Goal: Feedback & Contribution: Submit feedback/report problem

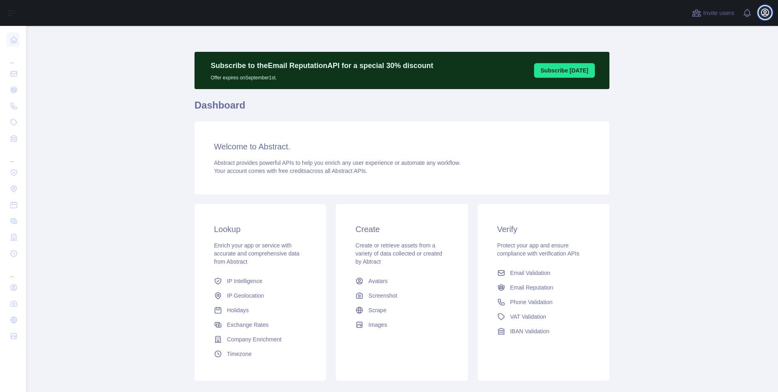
click at [760, 14] on button "Open user menu" at bounding box center [765, 12] width 13 height 13
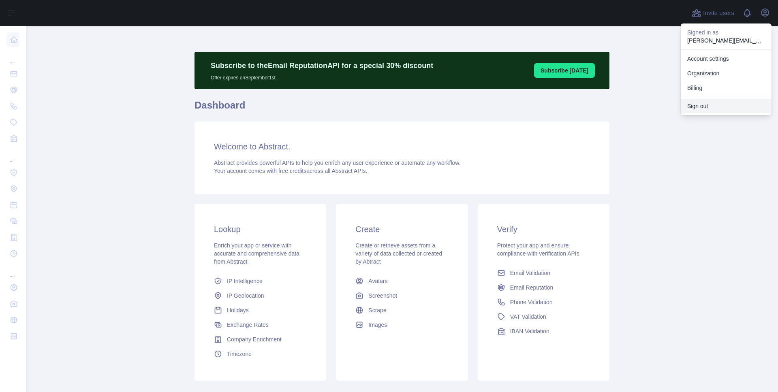
click at [713, 104] on button "Sign out" at bounding box center [726, 106] width 91 height 15
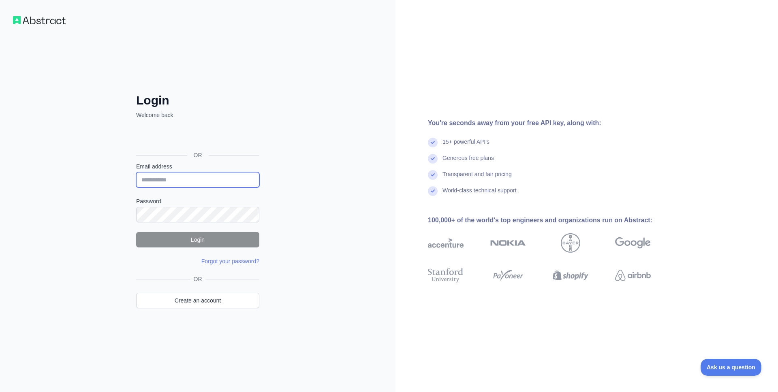
click at [220, 176] on input "Email address" at bounding box center [197, 179] width 123 height 15
click at [251, 176] on input "Email address" at bounding box center [197, 179] width 123 height 15
click at [0, 392] on com-1password-button at bounding box center [0, 392] width 0 height 0
type input "**********"
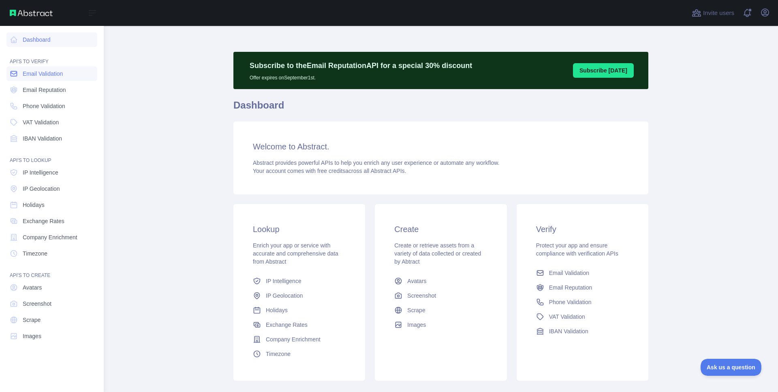
click at [46, 70] on span "Email Validation" at bounding box center [43, 74] width 40 height 8
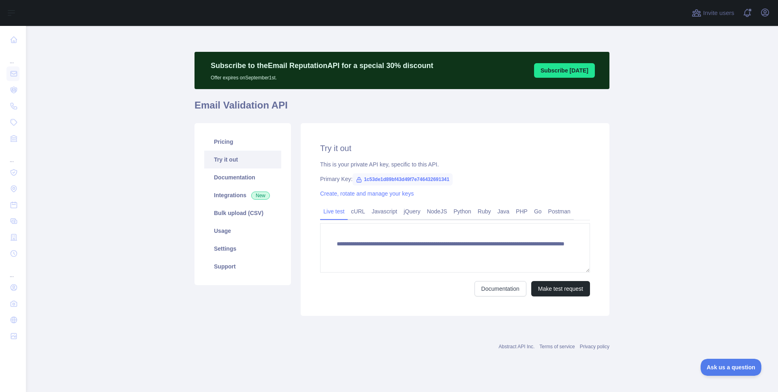
click at [774, 8] on div "Invite users View notifications Open user menu" at bounding box center [402, 13] width 752 height 26
click at [769, 13] on icon "button" at bounding box center [765, 13] width 10 height 10
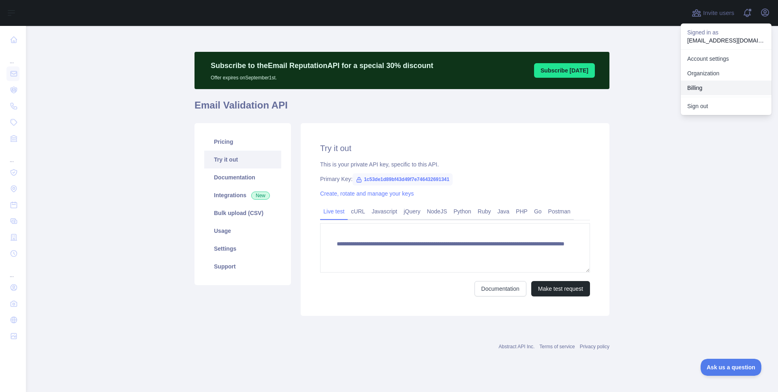
click at [715, 81] on button "Billing" at bounding box center [726, 88] width 91 height 15
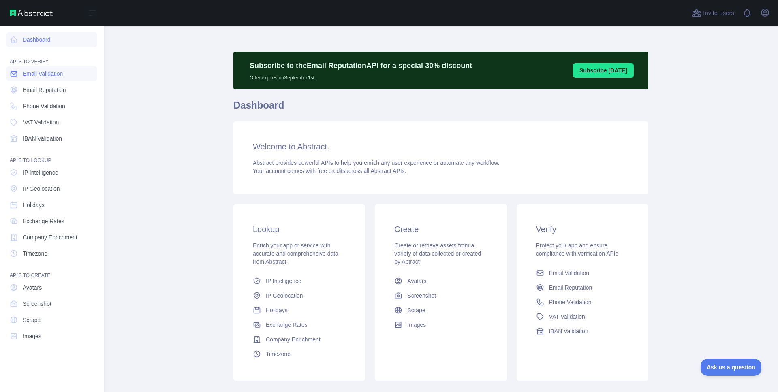
click at [31, 77] on span "Email Validation" at bounding box center [43, 74] width 40 height 8
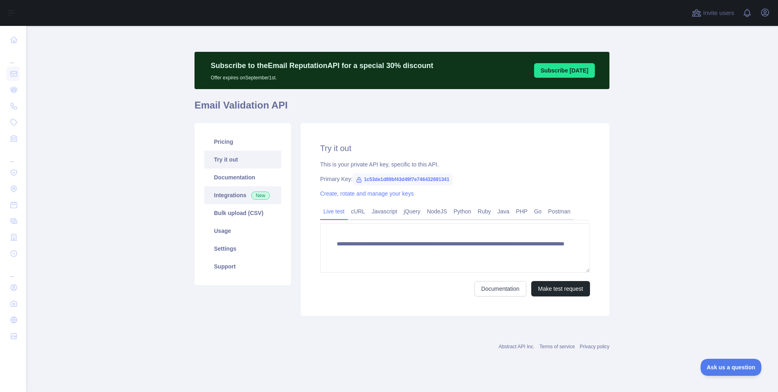
click at [230, 197] on link "Integrations New" at bounding box center [242, 195] width 77 height 18
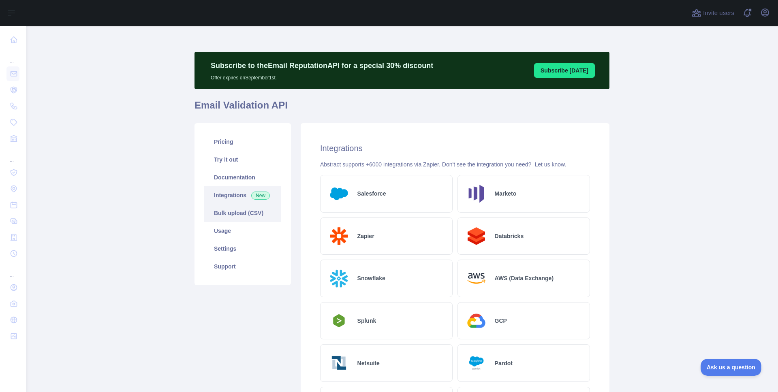
click at [233, 214] on link "Bulk upload (CSV)" at bounding box center [242, 213] width 77 height 18
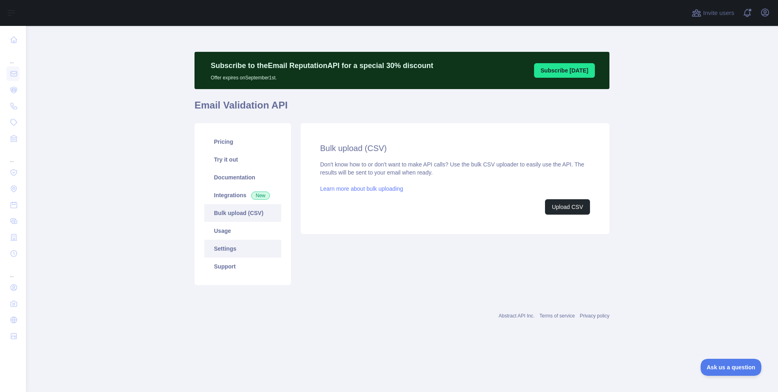
click at [228, 251] on link "Settings" at bounding box center [242, 249] width 77 height 18
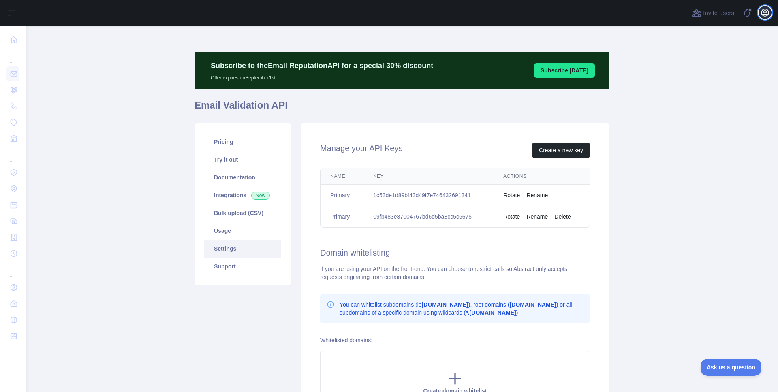
click at [766, 12] on icon "button" at bounding box center [765, 13] width 10 height 10
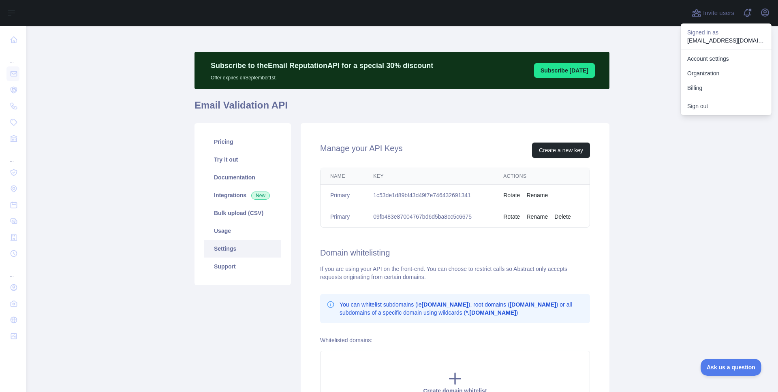
click at [654, 147] on main "Subscribe to the Email Reputation API for a special 30 % discount Offer expires…" at bounding box center [402, 209] width 752 height 366
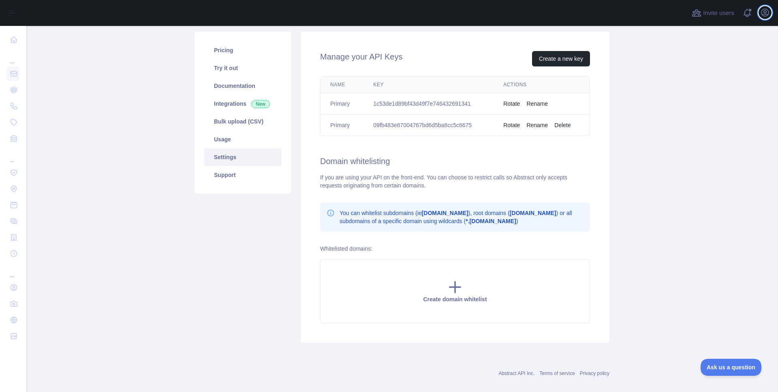
scroll to position [102, 0]
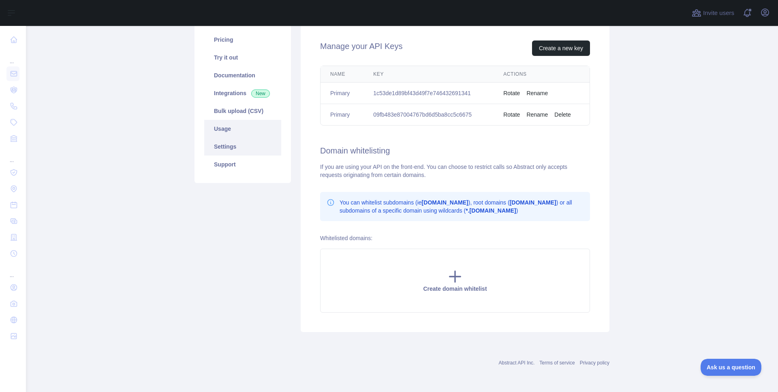
click at [241, 127] on link "Usage" at bounding box center [242, 129] width 77 height 18
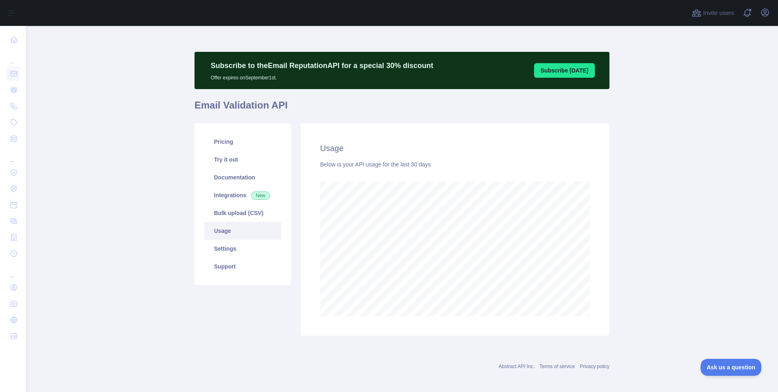
scroll to position [366, 746]
click at [222, 146] on link "Pricing" at bounding box center [242, 142] width 77 height 18
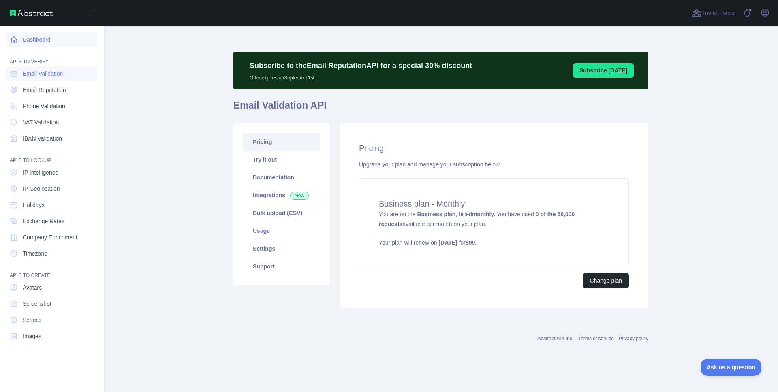
click at [13, 34] on link "Dashboard" at bounding box center [51, 39] width 91 height 15
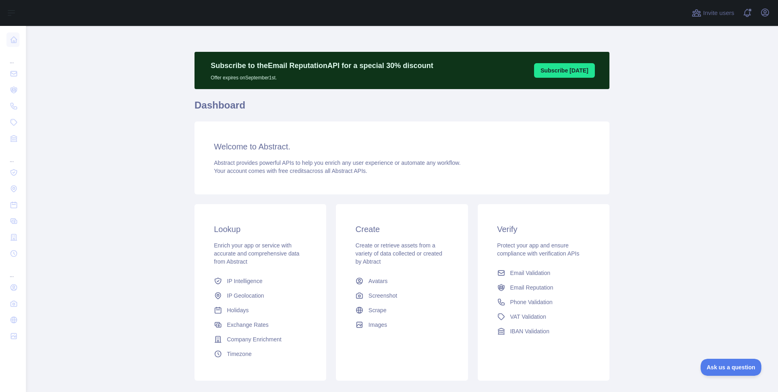
click at [325, 165] on span "Abstract provides powerful APIs to help you enrich any user experience or autom…" at bounding box center [337, 163] width 247 height 6
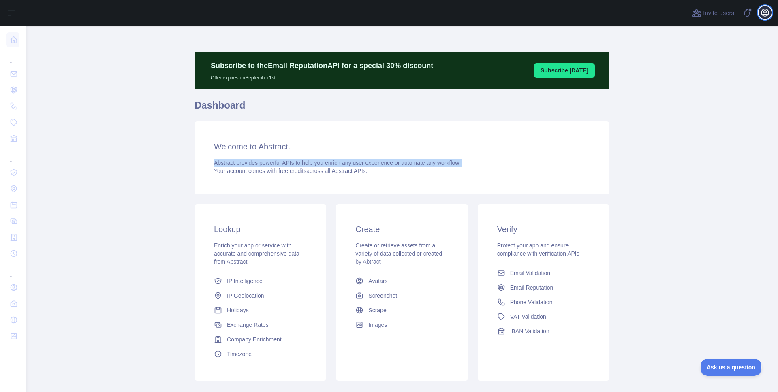
click at [769, 17] on icon "button" at bounding box center [765, 13] width 10 height 10
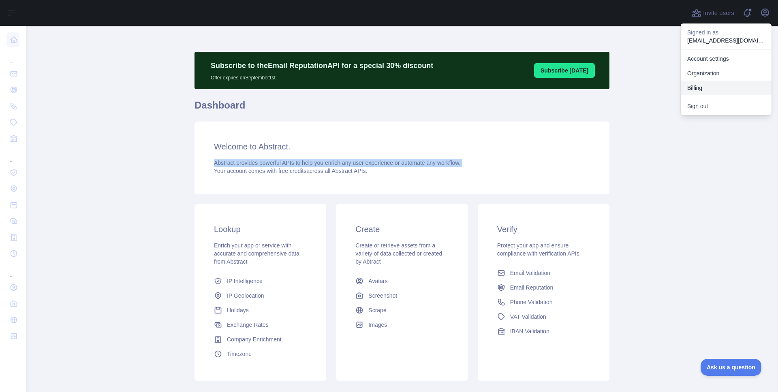
click at [726, 90] on button "Billing" at bounding box center [726, 88] width 91 height 15
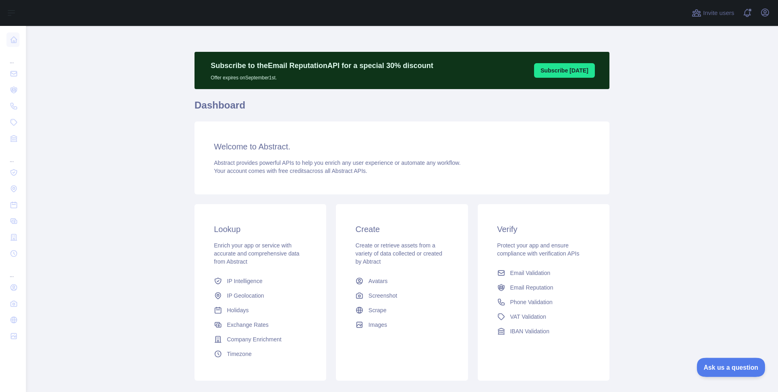
click at [720, 361] on button "Ask us a question" at bounding box center [727, 366] width 61 height 17
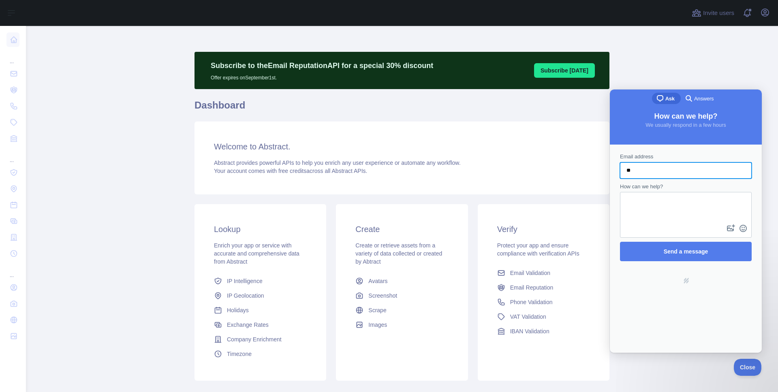
type input "*"
type input "**********"
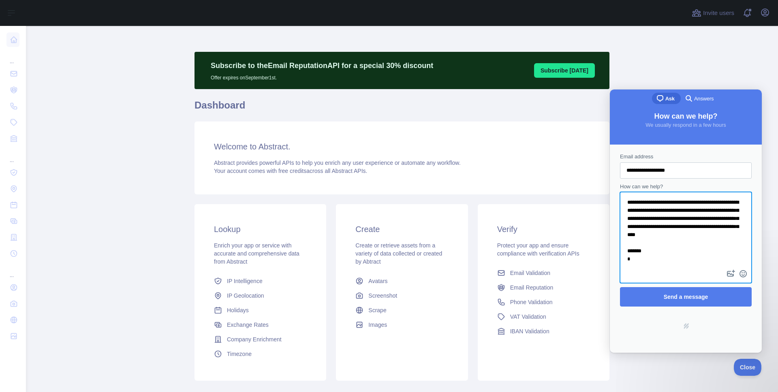
scroll to position [18, 0]
click at [707, 214] on textarea "**********" at bounding box center [686, 230] width 130 height 75
click at [681, 246] on textarea "**********" at bounding box center [686, 230] width 130 height 75
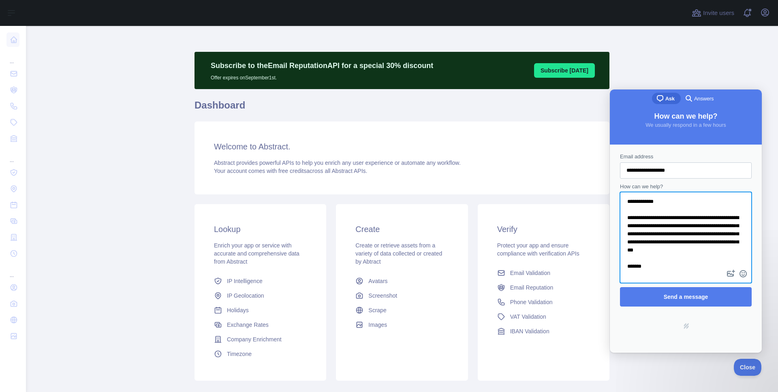
click at [669, 257] on textarea "**********" at bounding box center [686, 230] width 130 height 75
type textarea "**********"
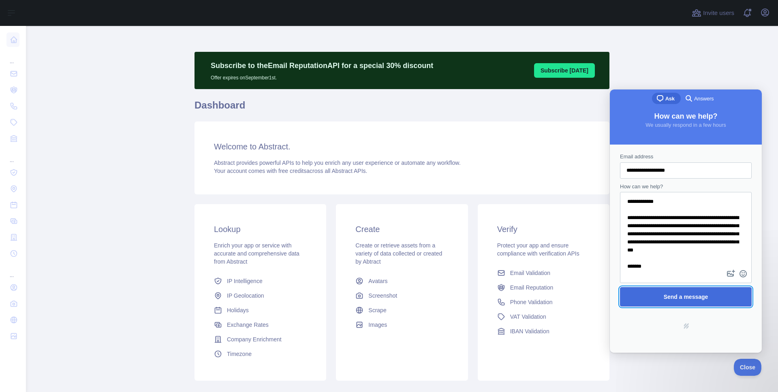
click at [674, 290] on span "Send a message" at bounding box center [686, 297] width 114 height 19
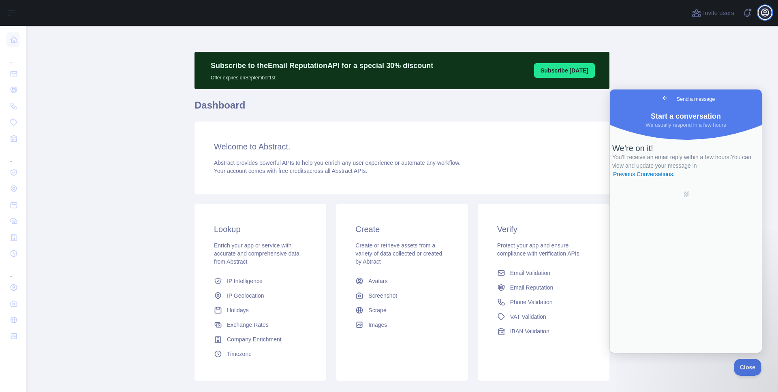
click at [770, 12] on icon "button" at bounding box center [765, 13] width 10 height 10
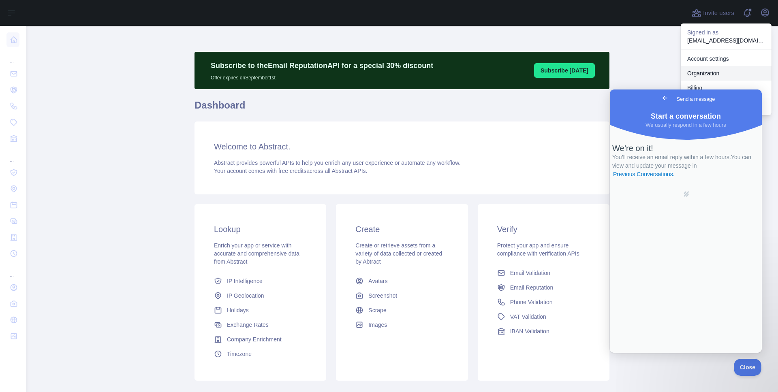
click at [740, 73] on link "Organization" at bounding box center [726, 73] width 91 height 15
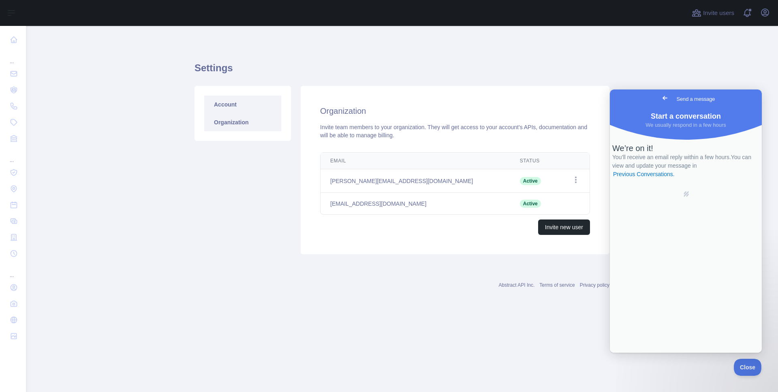
click at [262, 103] on link "Account" at bounding box center [242, 105] width 77 height 18
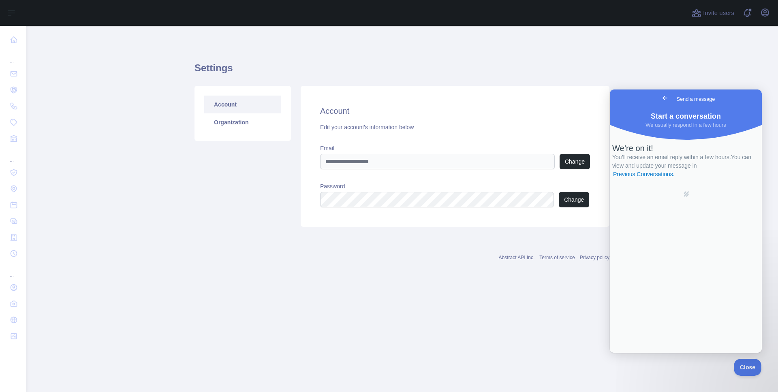
click at [350, 122] on div "Account Edit your account's information below Email Change Password Change" at bounding box center [455, 156] width 309 height 141
click at [353, 125] on div "Edit your account's information below" at bounding box center [455, 127] width 270 height 8
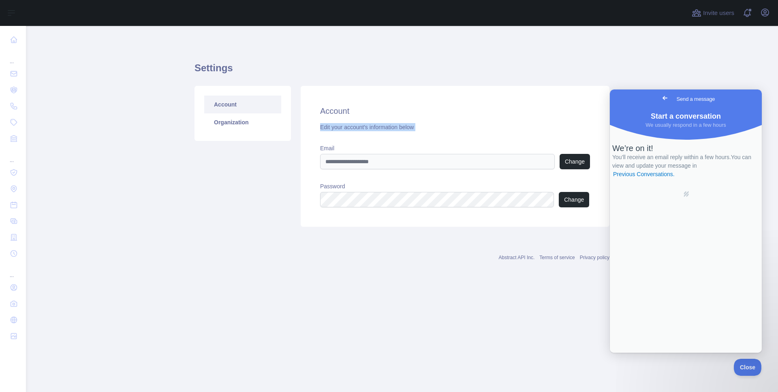
click at [353, 125] on div "Edit your account's information below" at bounding box center [455, 127] width 270 height 8
click at [371, 126] on div "Edit your account's information below" at bounding box center [455, 127] width 270 height 8
click at [264, 123] on link "Organization" at bounding box center [242, 123] width 77 height 18
